Goal: Find specific page/section: Find specific page/section

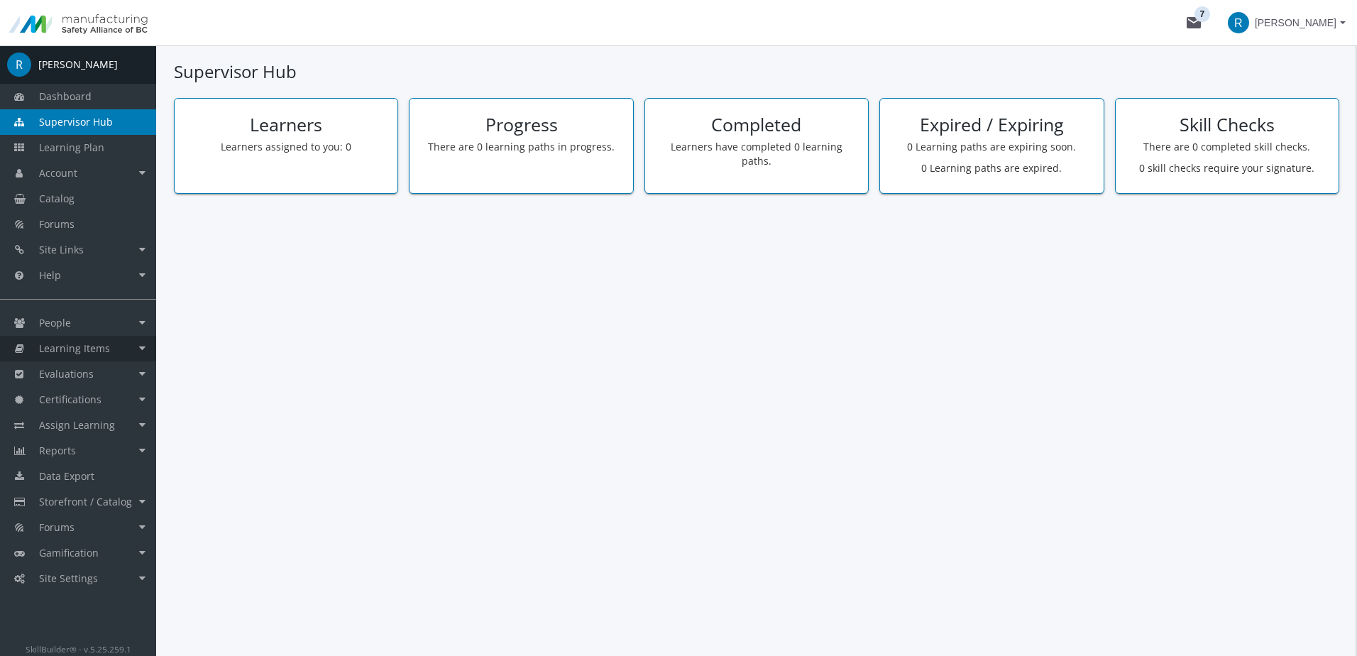
click at [67, 346] on span "Learning Items" at bounding box center [74, 347] width 71 height 13
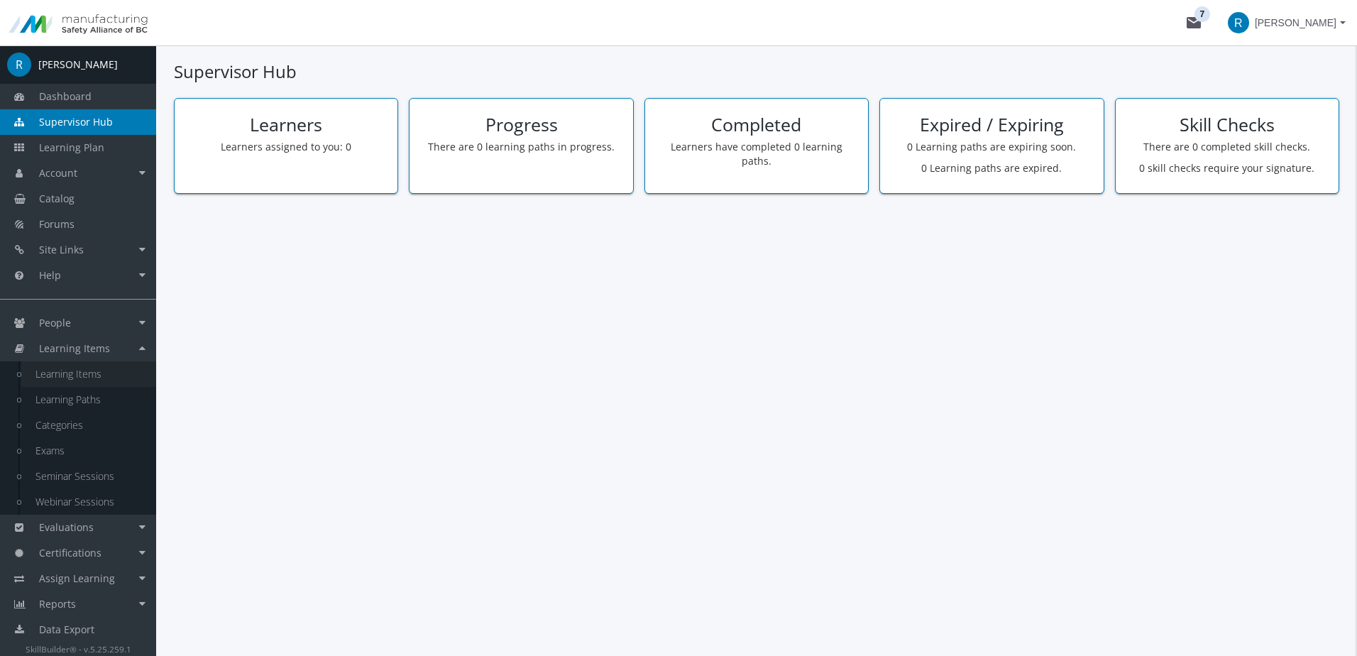
click at [72, 376] on link "Learning Items" at bounding box center [88, 374] width 135 height 26
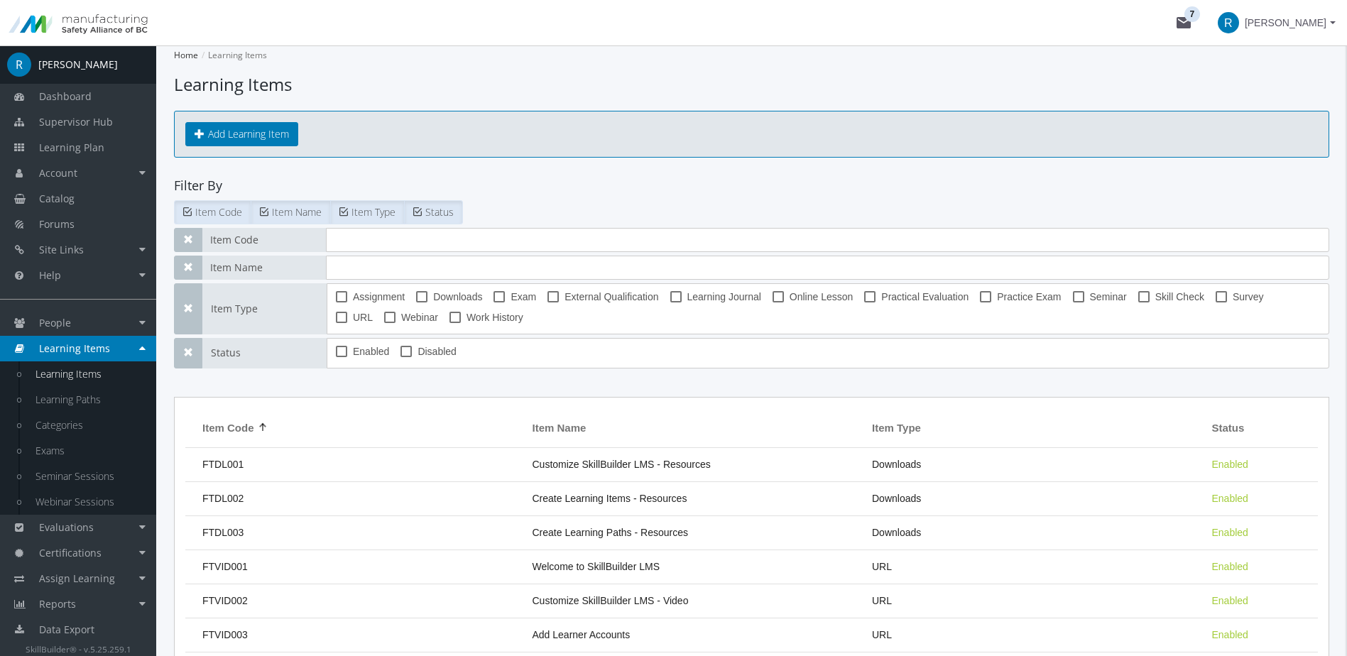
click at [427, 292] on span at bounding box center [421, 296] width 11 height 11
click at [417, 302] on input "Downloads" at bounding box center [416, 302] width 1 height 1
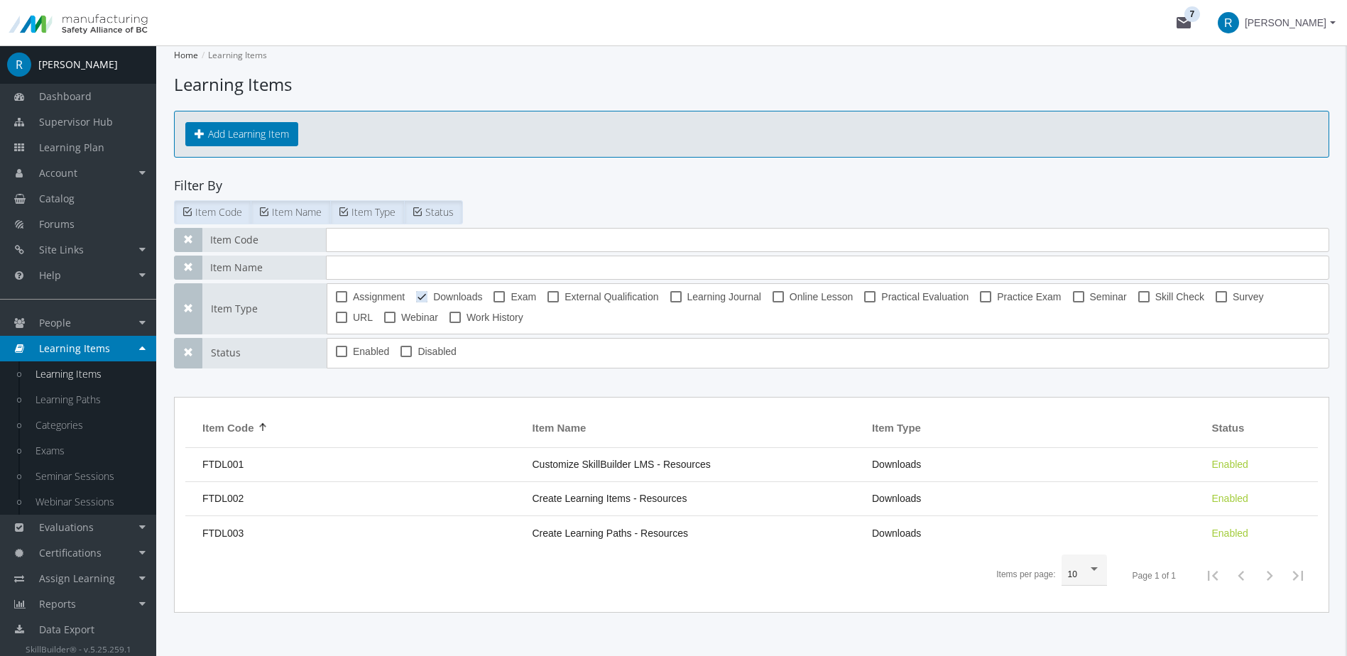
click at [422, 295] on span at bounding box center [421, 296] width 11 height 11
click at [417, 302] on input "Downloads" at bounding box center [416, 302] width 1 height 1
checkbox input "false"
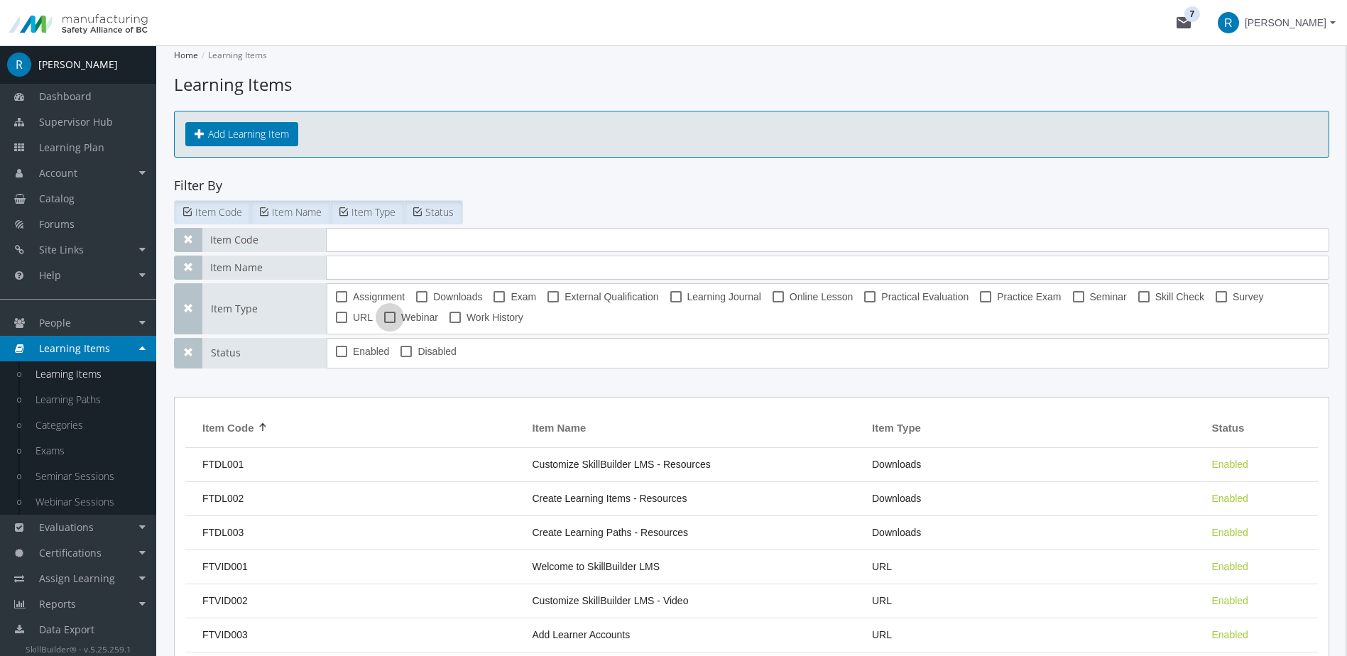
click at [384, 313] on span at bounding box center [389, 317] width 11 height 11
click at [384, 322] on input "Webinar" at bounding box center [384, 322] width 1 height 1
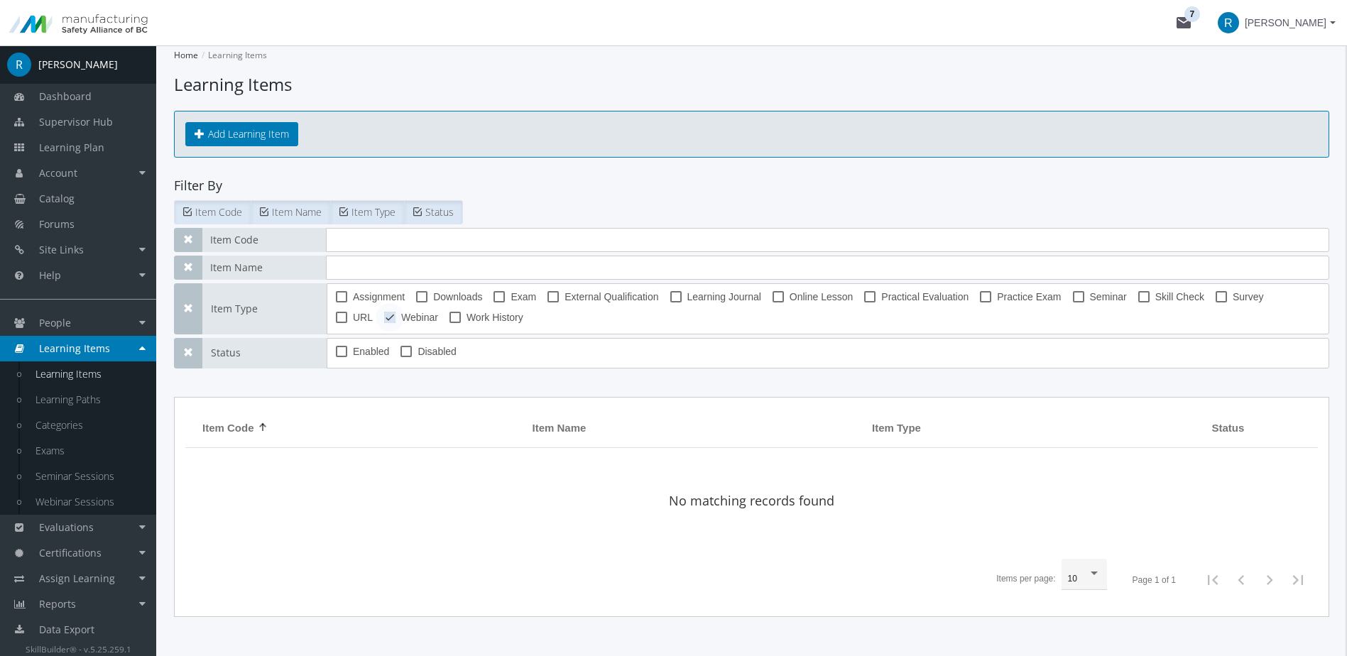
click at [384, 313] on span at bounding box center [389, 317] width 11 height 11
click at [384, 322] on input "Webinar" at bounding box center [384, 322] width 1 height 1
checkbox input "false"
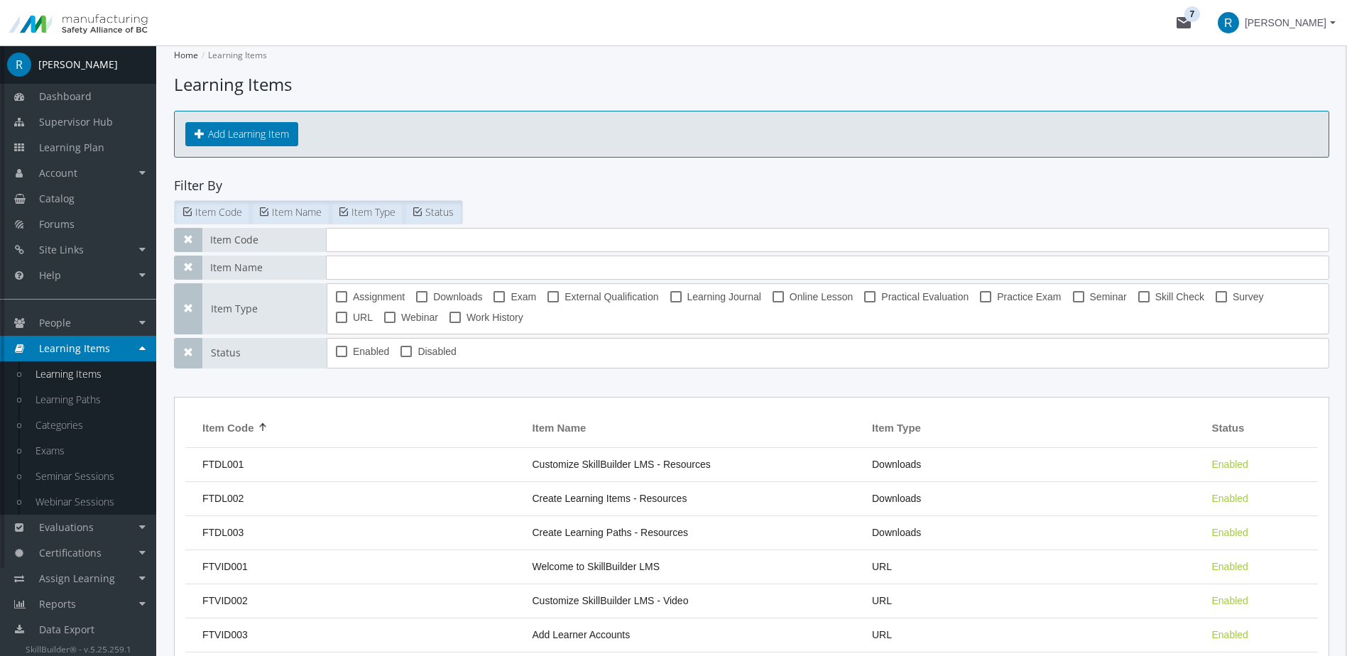
click at [1206, 15] on button "mail 7" at bounding box center [1183, 22] width 45 height 45
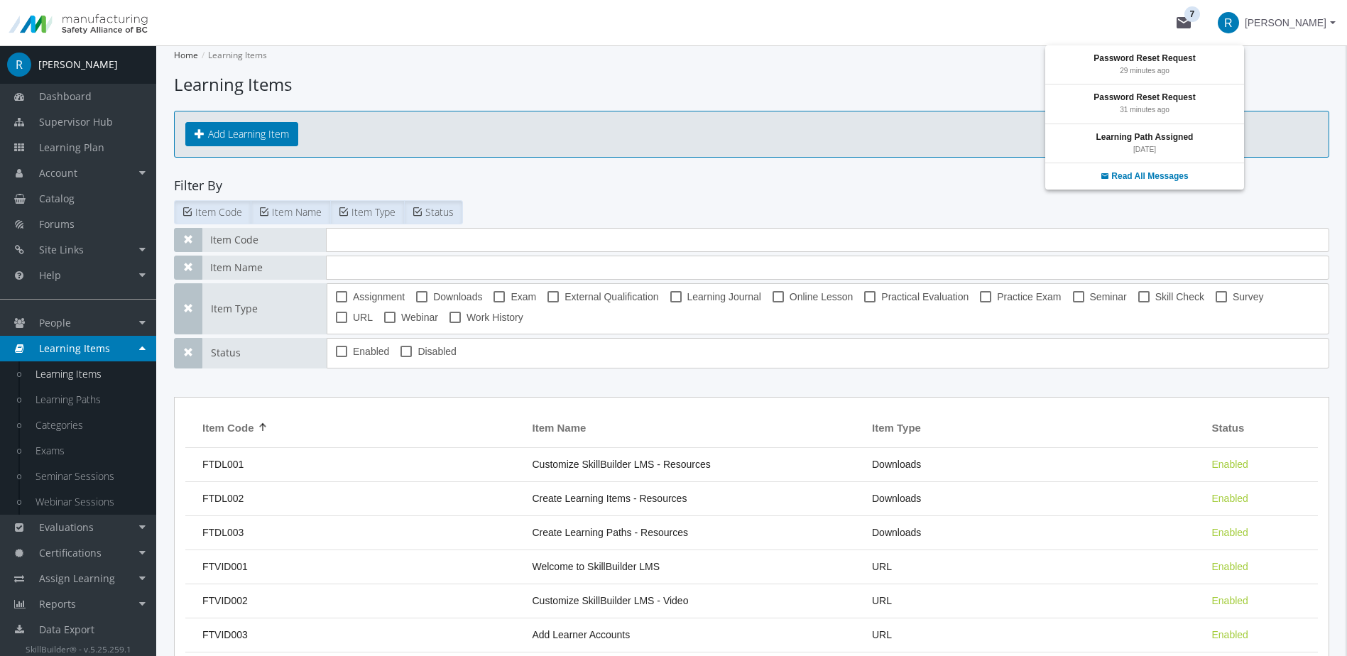
click at [1027, 20] on div at bounding box center [673, 328] width 1347 height 656
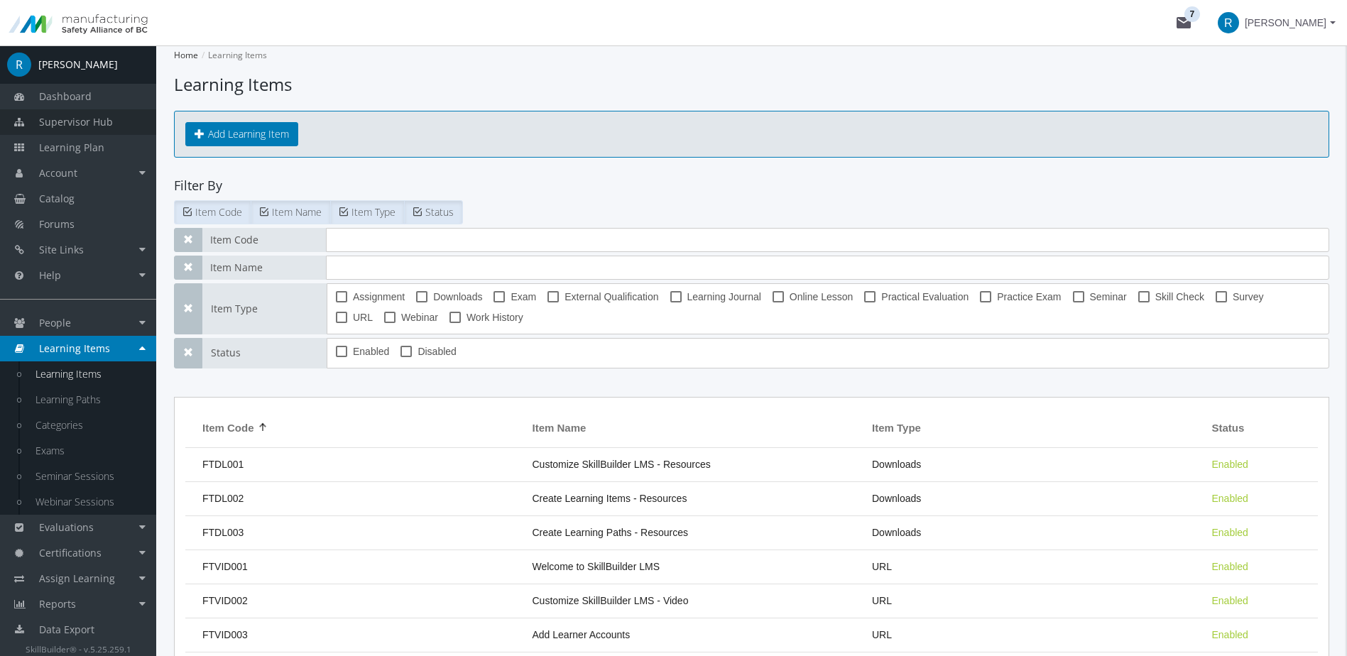
click at [72, 121] on span "Supervisor Hub" at bounding box center [76, 121] width 74 height 13
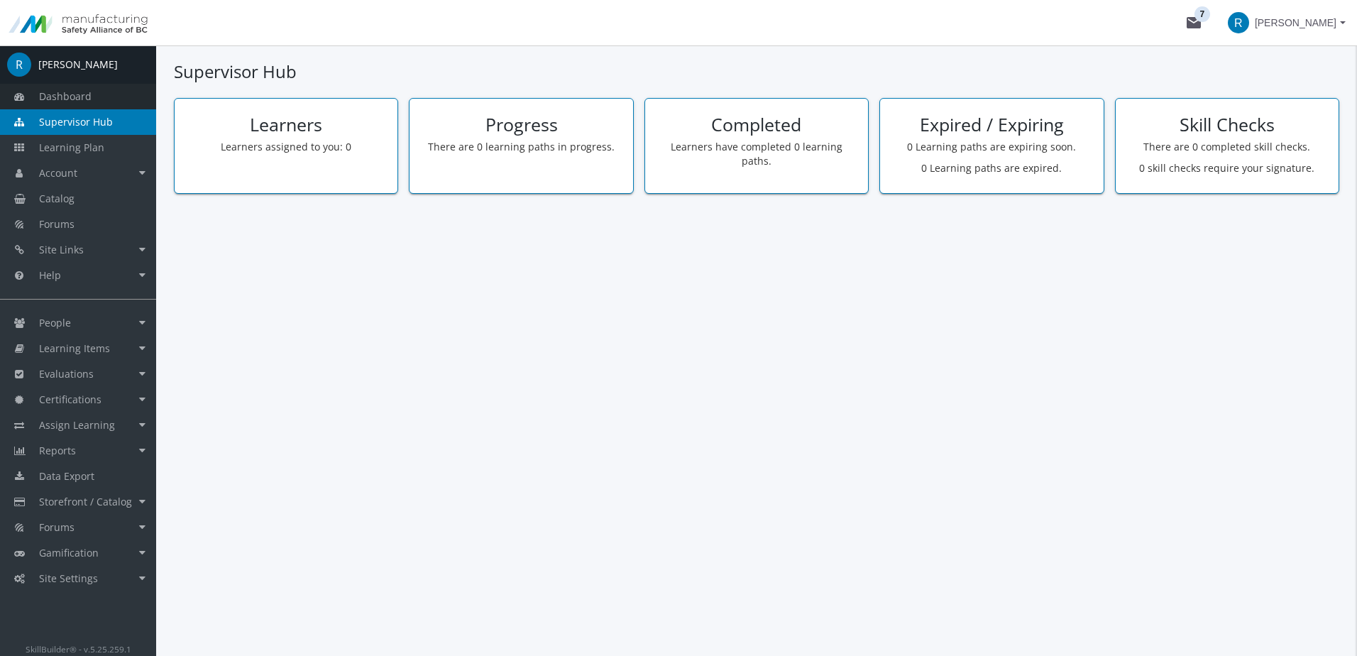
click at [72, 97] on span "Dashboard" at bounding box center [65, 95] width 53 height 13
